Goal: Transaction & Acquisition: Book appointment/travel/reservation

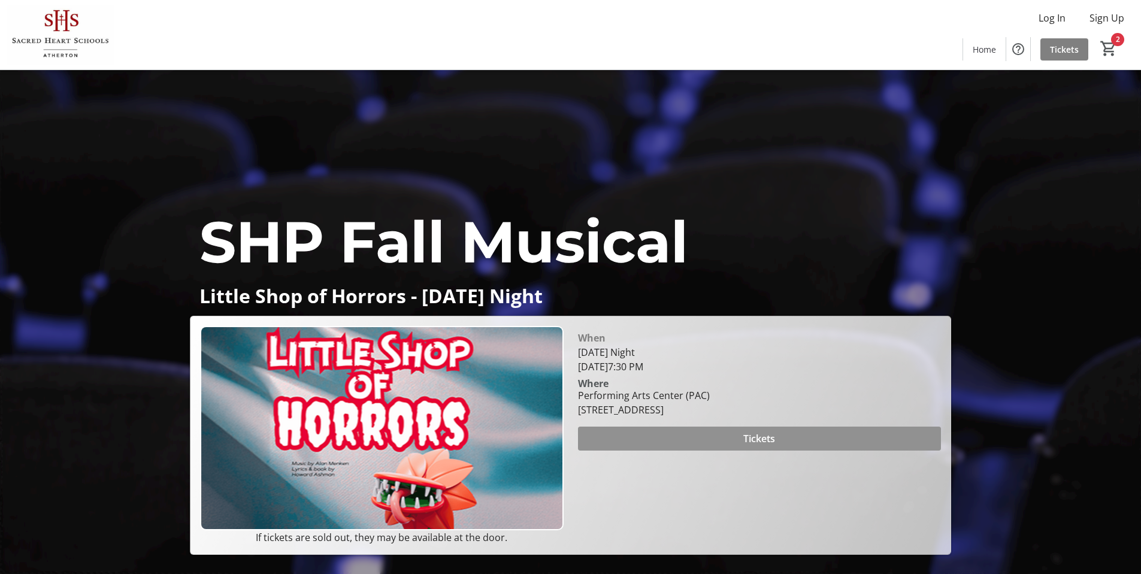
click at [763, 445] on span "Tickets" at bounding box center [759, 438] width 32 height 14
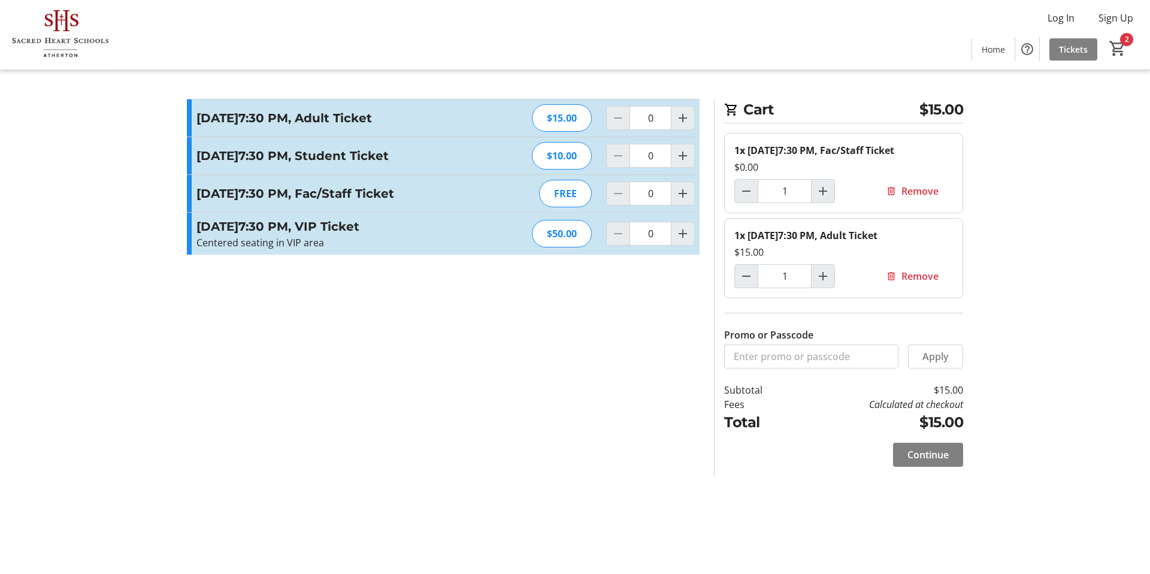
type input "1"
click at [685, 117] on mat-icon "Increment by one" at bounding box center [683, 118] width 14 height 14
type input "2"
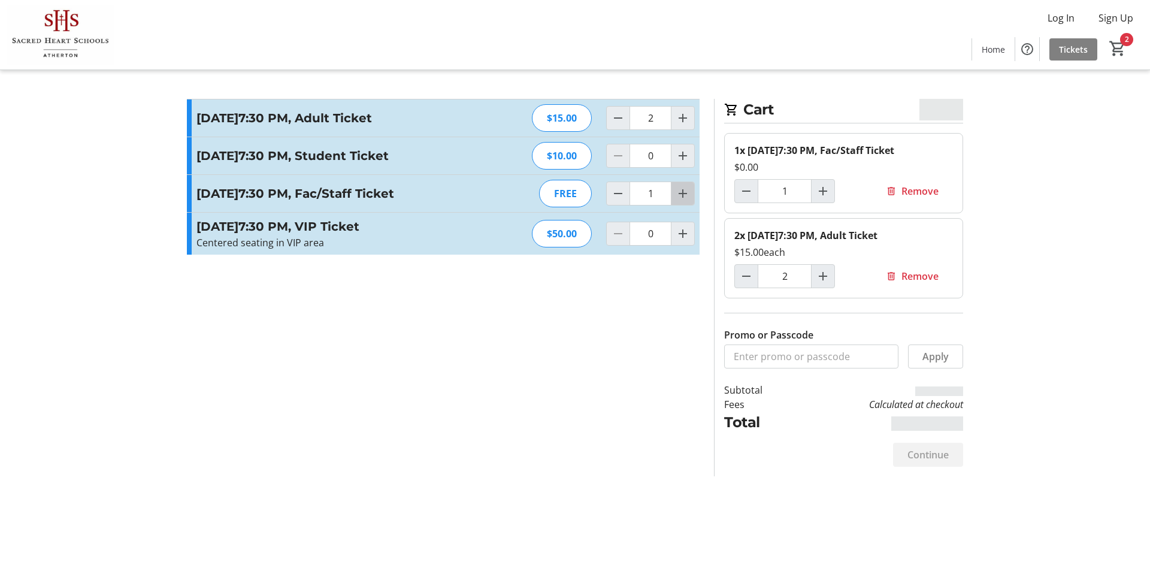
click at [689, 201] on mat-icon "Increment by one" at bounding box center [683, 193] width 14 height 14
type input "2"
click at [612, 123] on mat-icon "Decrement by one" at bounding box center [618, 118] width 14 height 14
type input "1"
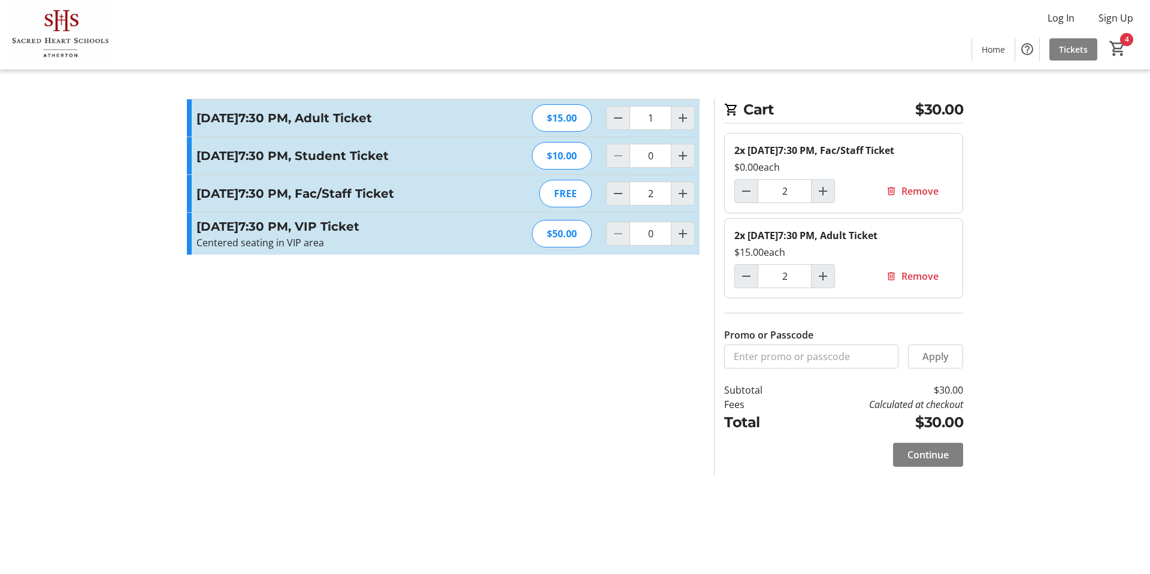
type input "1"
click at [617, 201] on mat-icon "Decrement by one" at bounding box center [618, 193] width 14 height 14
type input "1"
